Goal: Information Seeking & Learning: Learn about a topic

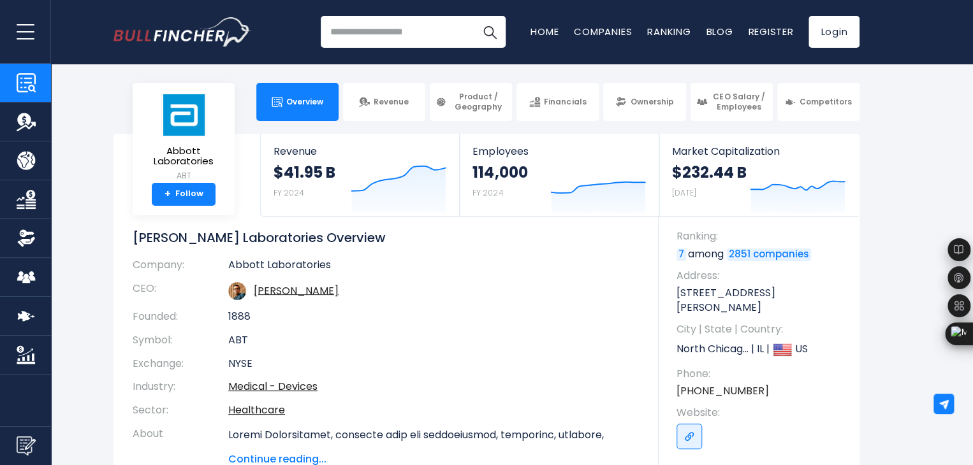
click at [548, 280] on td "Robert B. Ford" at bounding box center [433, 291] width 411 height 28
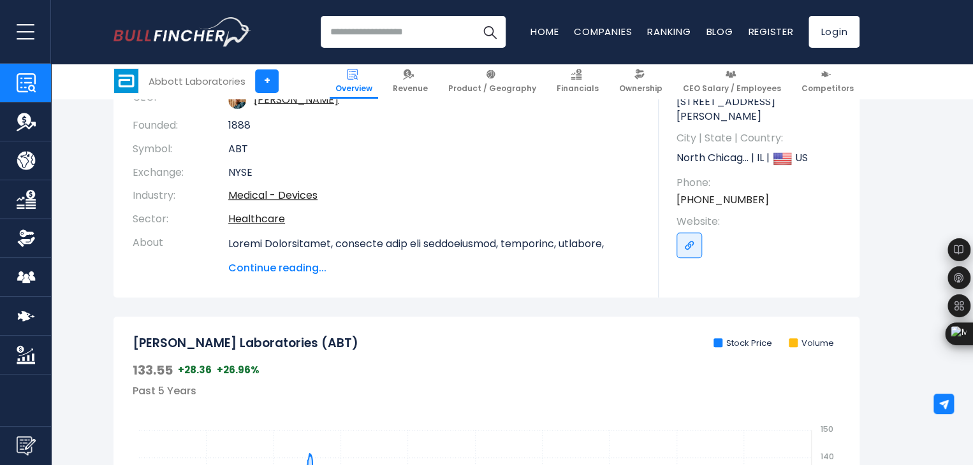
scroll to position [255, 0]
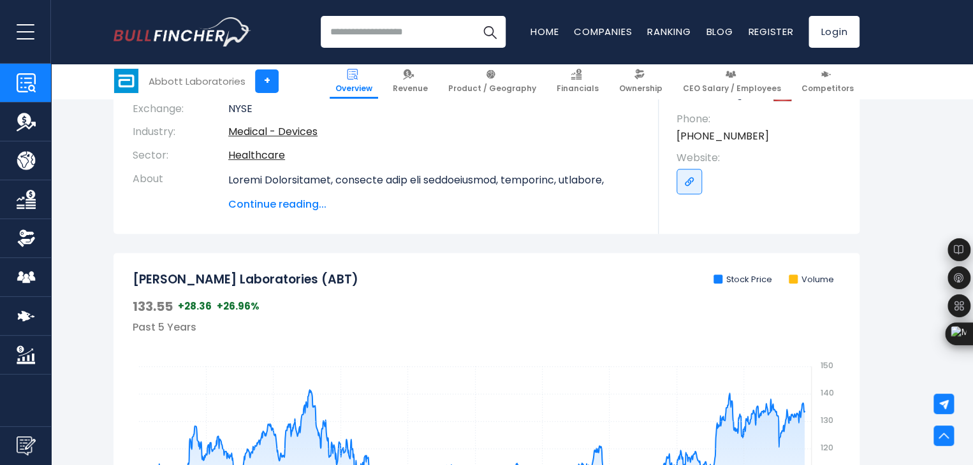
click at [291, 205] on span "Continue reading..." at bounding box center [433, 204] width 411 height 15
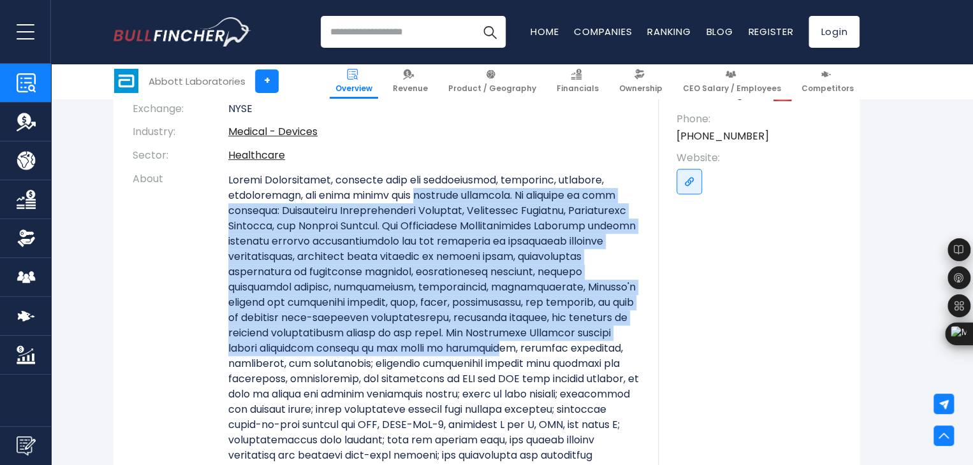
drag, startPoint x: 413, startPoint y: 202, endPoint x: 499, endPoint y: 346, distance: 167.3
click at [499, 346] on p at bounding box center [433, 372] width 411 height 398
click at [402, 296] on p at bounding box center [433, 372] width 411 height 398
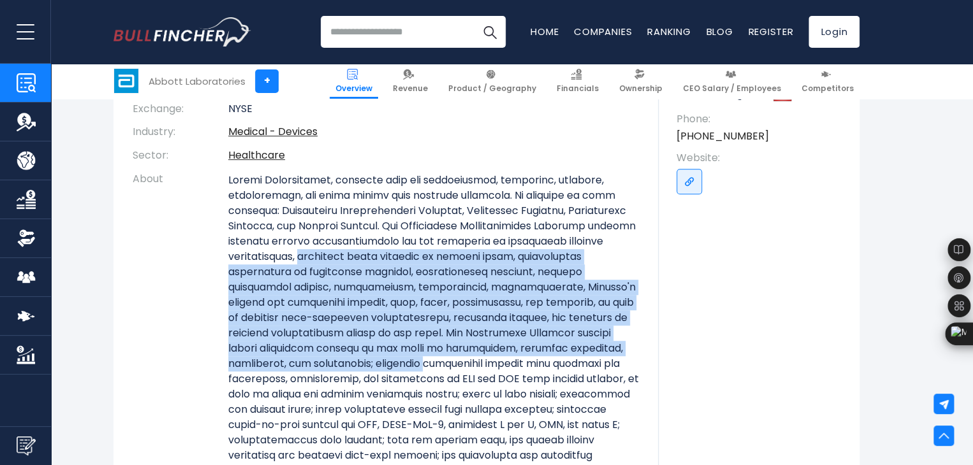
drag, startPoint x: 354, startPoint y: 279, endPoint x: 437, endPoint y: 358, distance: 114.5
click at [437, 358] on p at bounding box center [433, 372] width 411 height 398
click at [476, 330] on p at bounding box center [433, 372] width 411 height 398
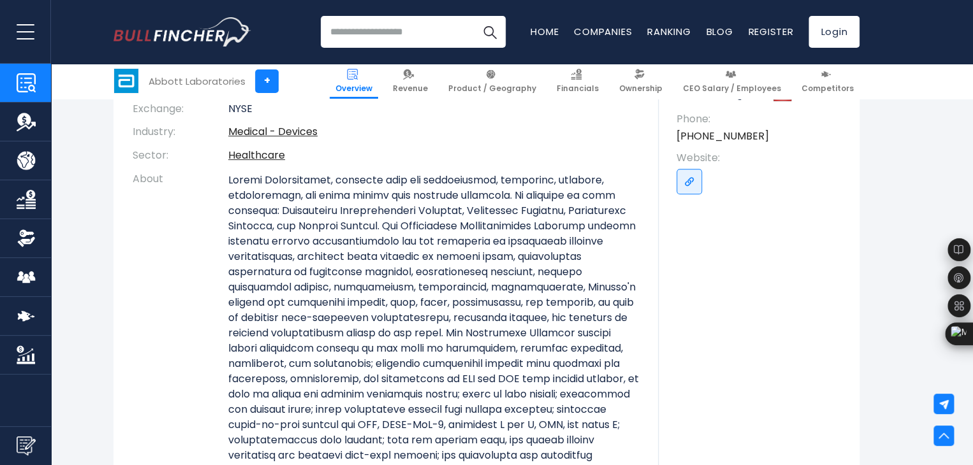
click at [922, 164] on section "Abbott Laboratories ABT + Follow Revenue $41.95 B FY 2024 Created with Highchar…" at bounding box center [486, 247] width 973 height 737
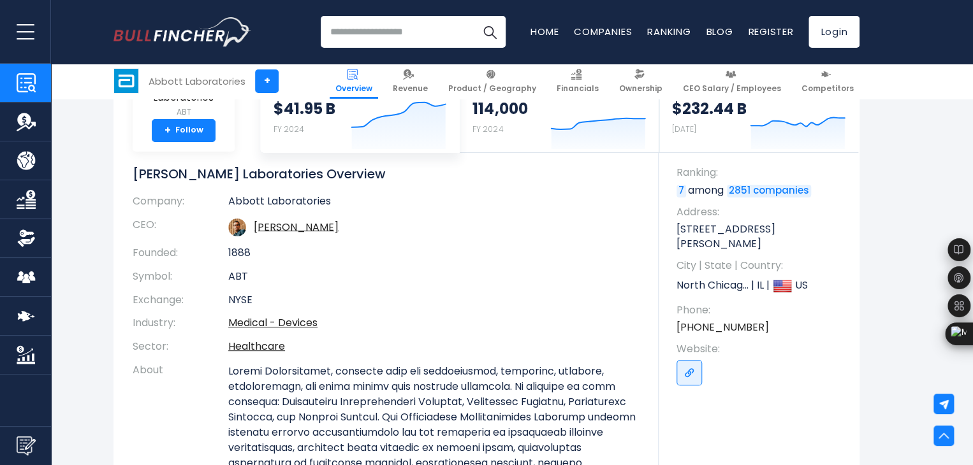
scroll to position [0, 0]
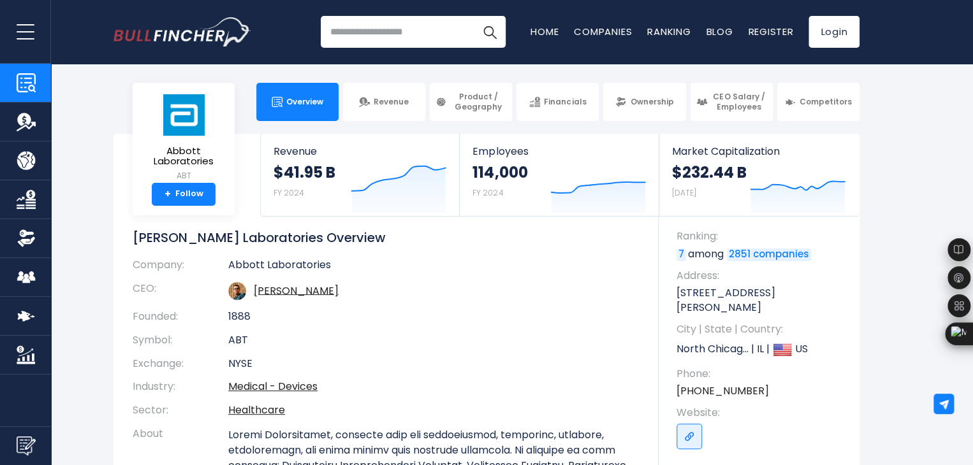
click at [479, 317] on td "1888" at bounding box center [433, 317] width 411 height 24
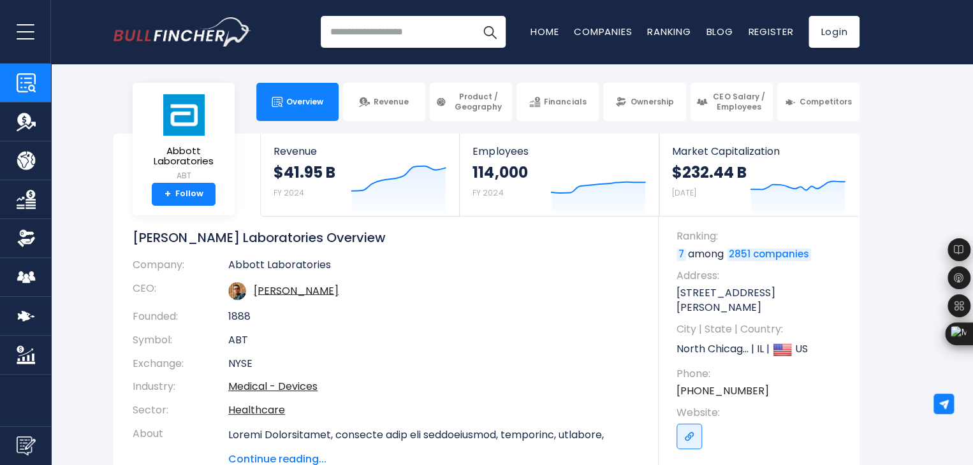
click at [493, 258] on div "[PERSON_NAME] Laboratories Overview Company: [PERSON_NAME] Laboratories CEO: [P…" at bounding box center [396, 348] width 526 height 238
click at [397, 105] on span "Revenue" at bounding box center [391, 102] width 35 height 10
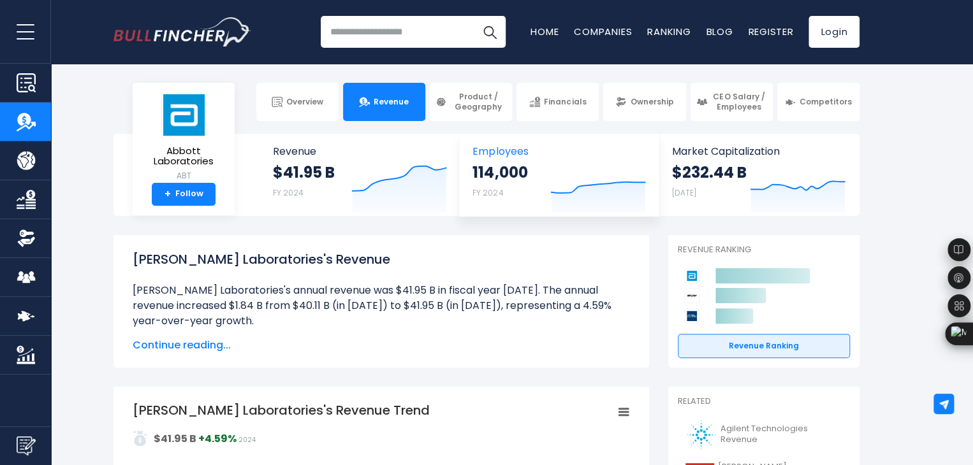
click at [518, 187] on div "114,000 FY 2024" at bounding box center [499, 183] width 55 height 41
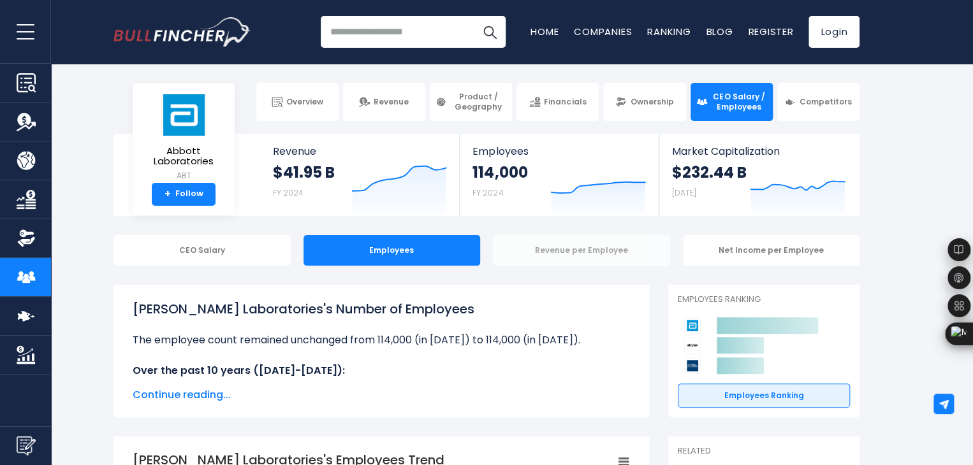
click at [587, 257] on div "Revenue per Employee" at bounding box center [581, 250] width 177 height 31
